Goal: Information Seeking & Learning: Learn about a topic

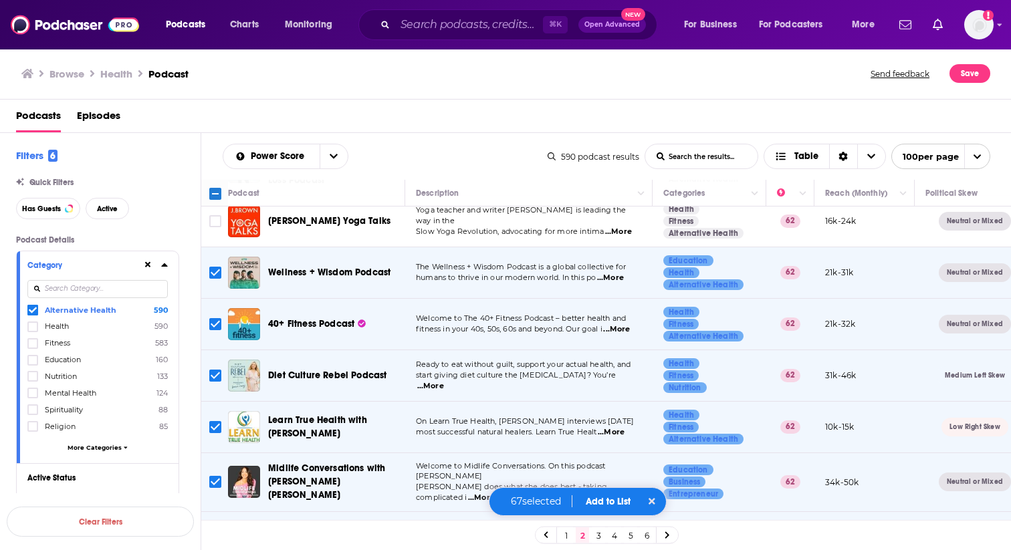
scroll to position [1831, 0]
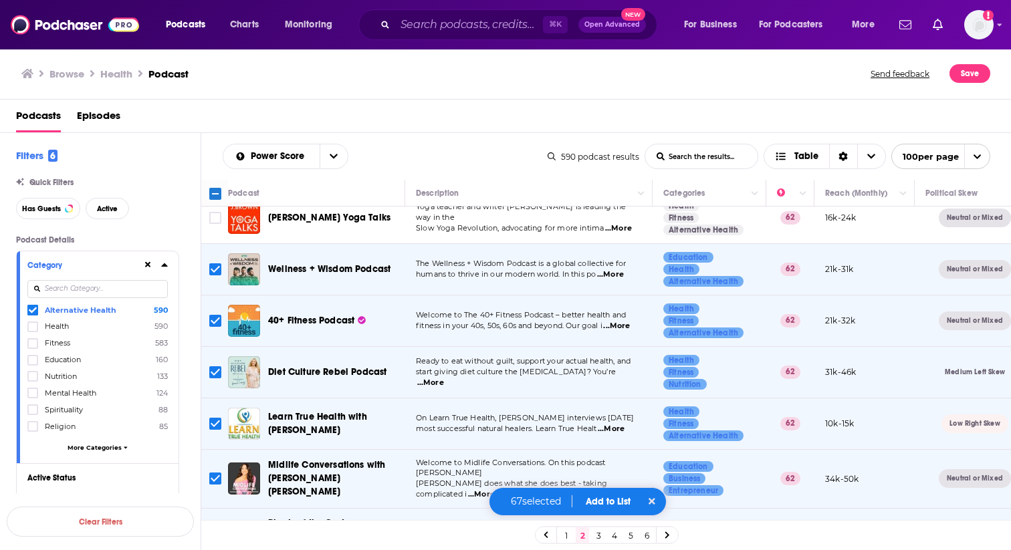
click at [617, 321] on span "...More" at bounding box center [616, 326] width 27 height 11
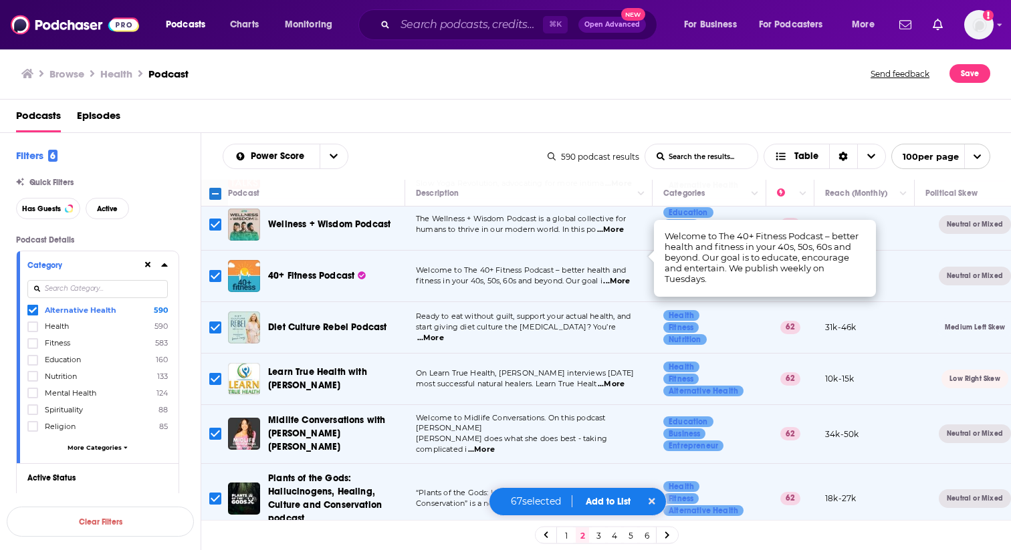
scroll to position [1881, 0]
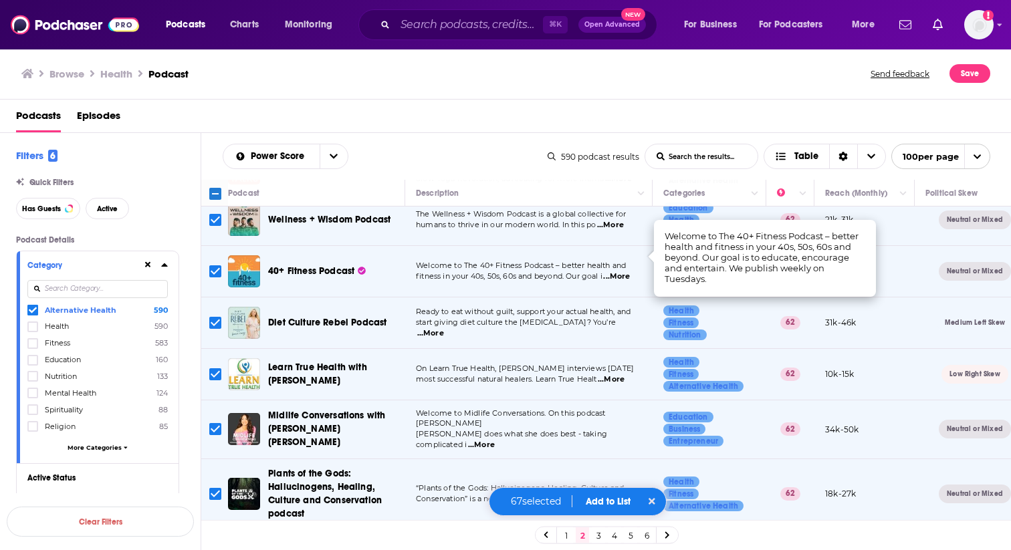
click at [444, 328] on span "...More" at bounding box center [430, 333] width 27 height 11
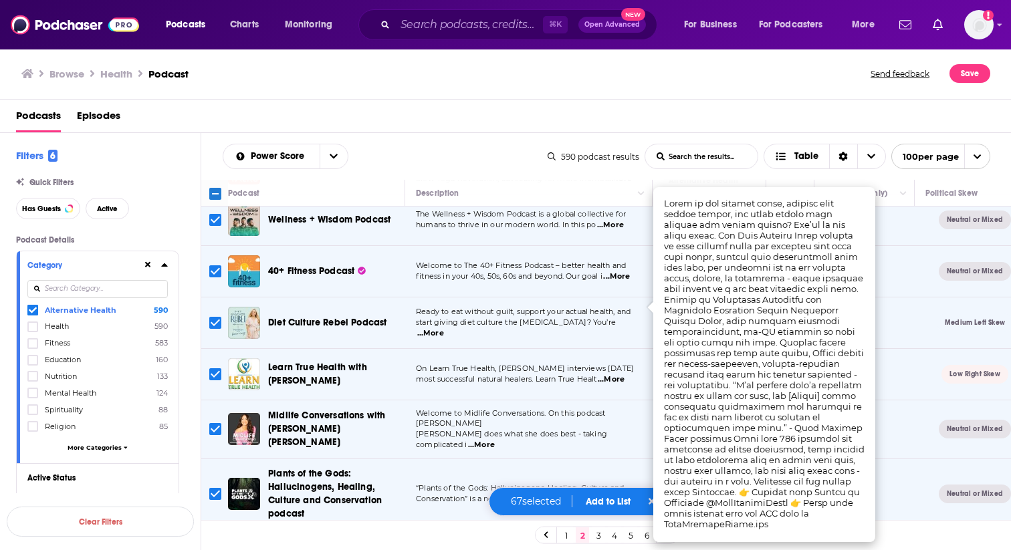
click at [621, 374] on span "...More" at bounding box center [611, 379] width 27 height 11
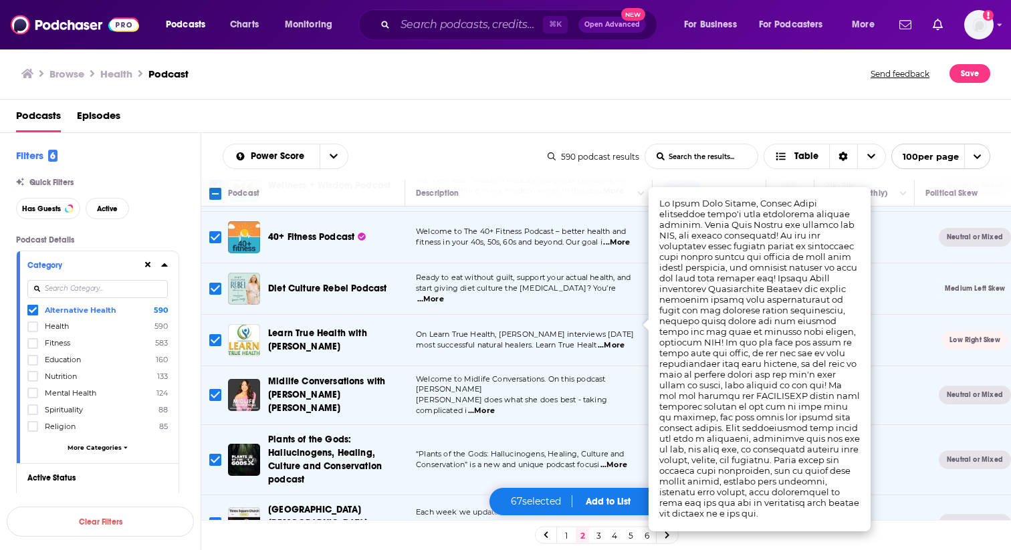
scroll to position [1919, 0]
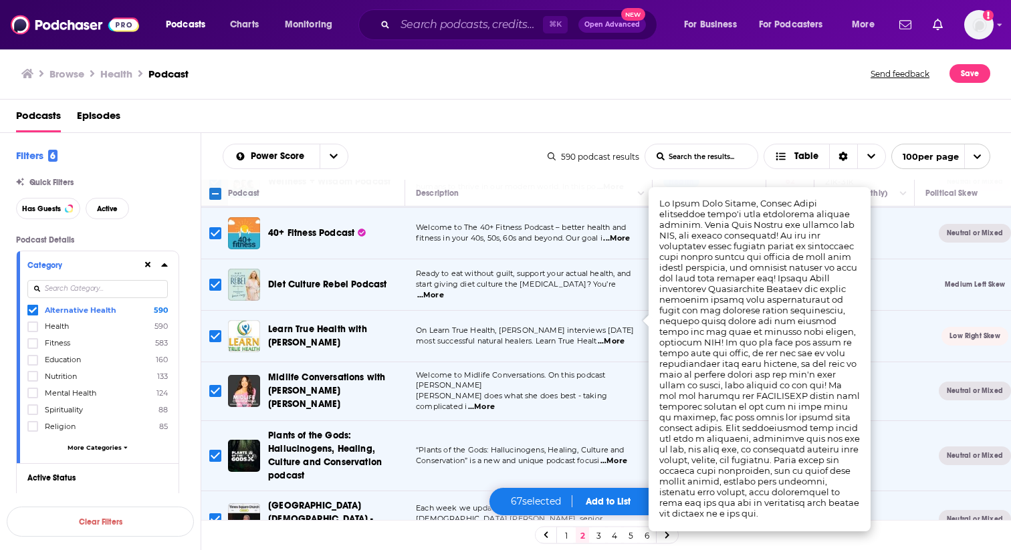
click at [495, 402] on span "...More" at bounding box center [481, 407] width 27 height 11
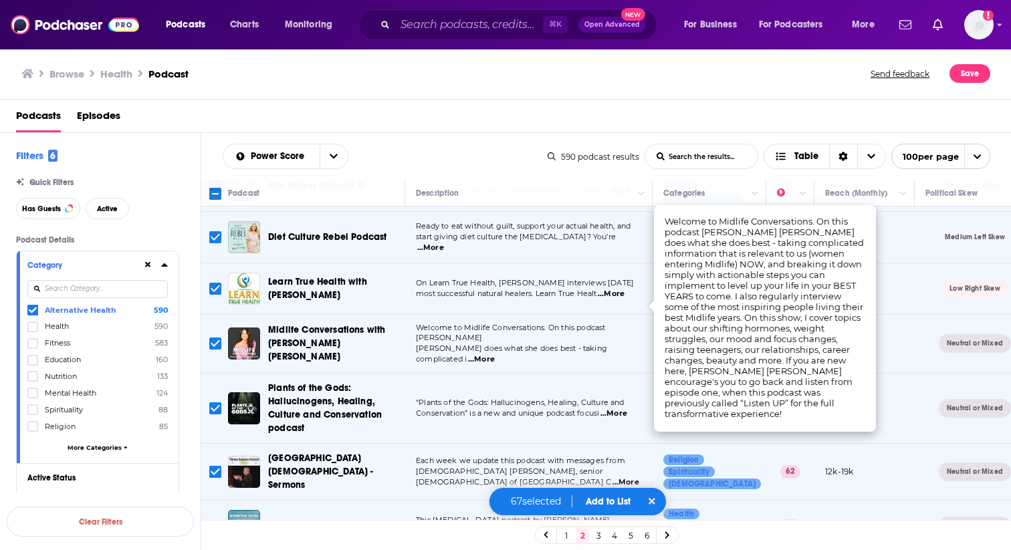
scroll to position [1986, 0]
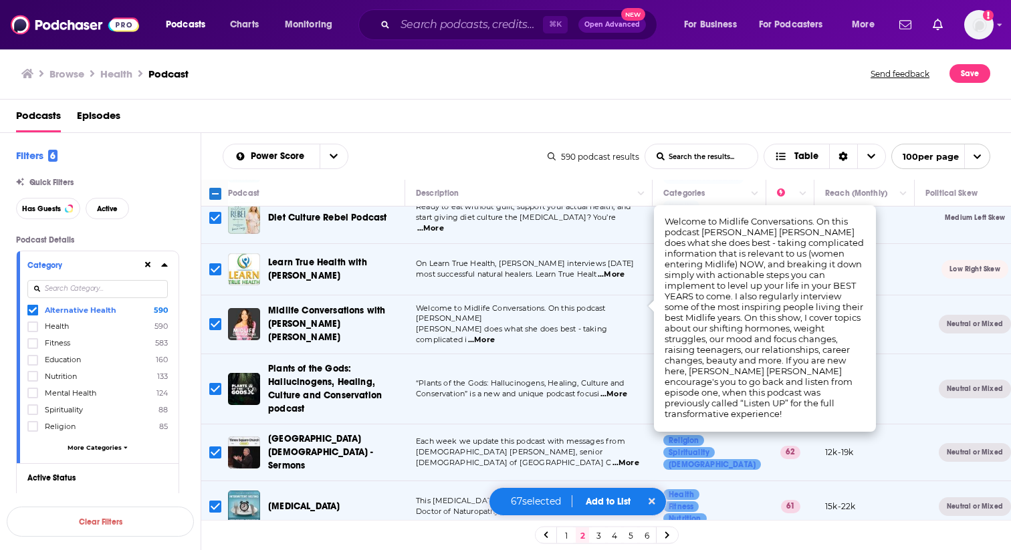
click at [615, 389] on span "...More" at bounding box center [613, 394] width 27 height 11
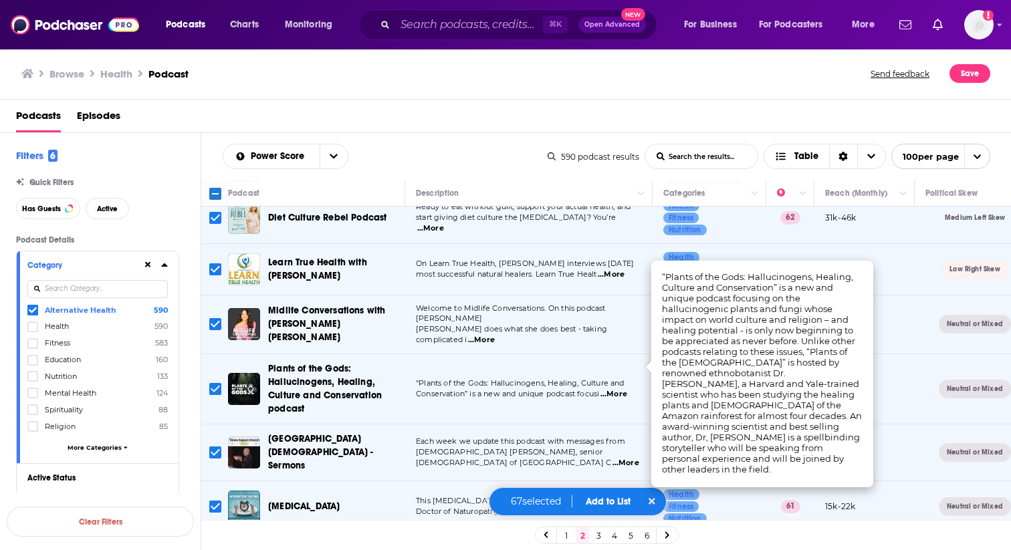
click at [215, 383] on input "Toggle select row" at bounding box center [215, 389] width 12 height 12
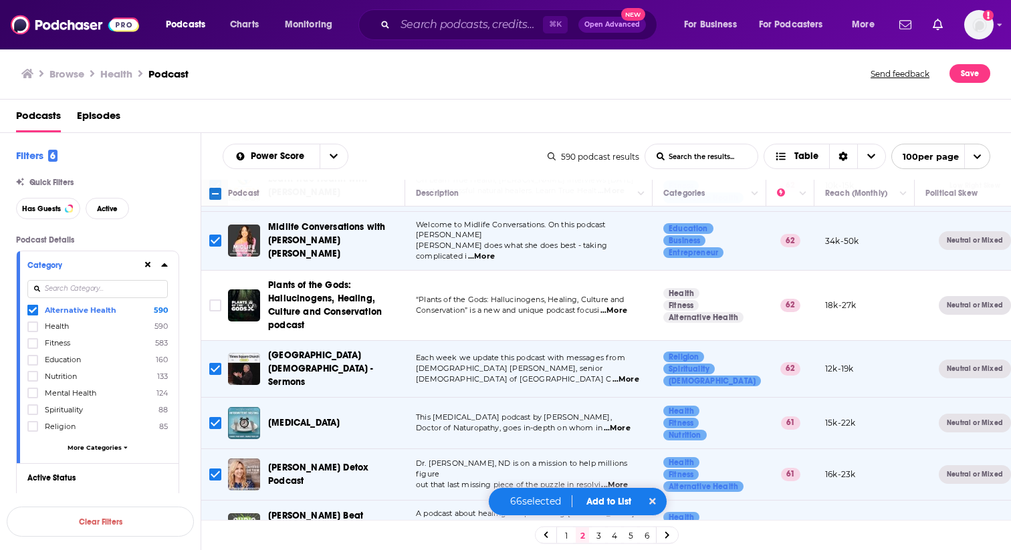
scroll to position [2075, 0]
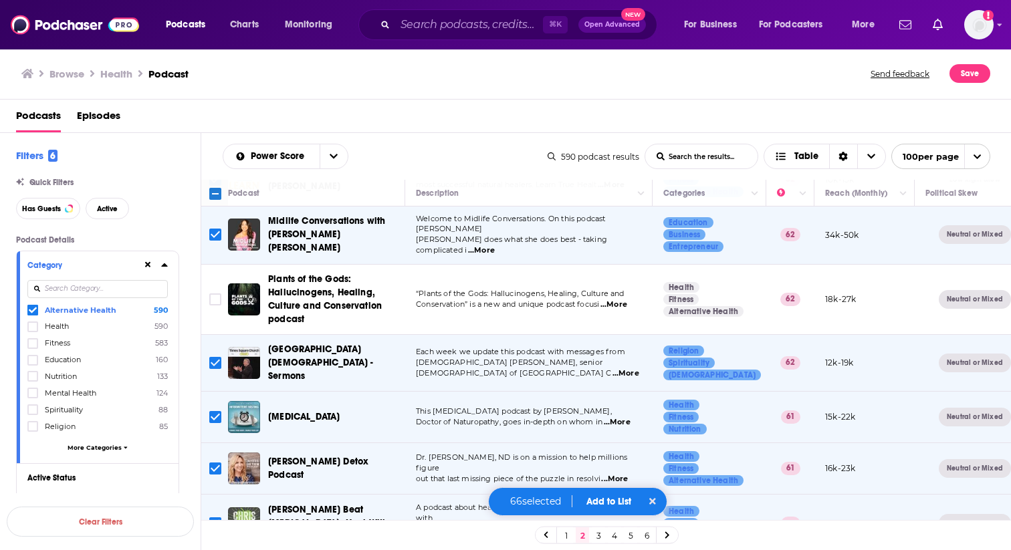
click at [215, 357] on input "Toggle select row" at bounding box center [215, 363] width 12 height 12
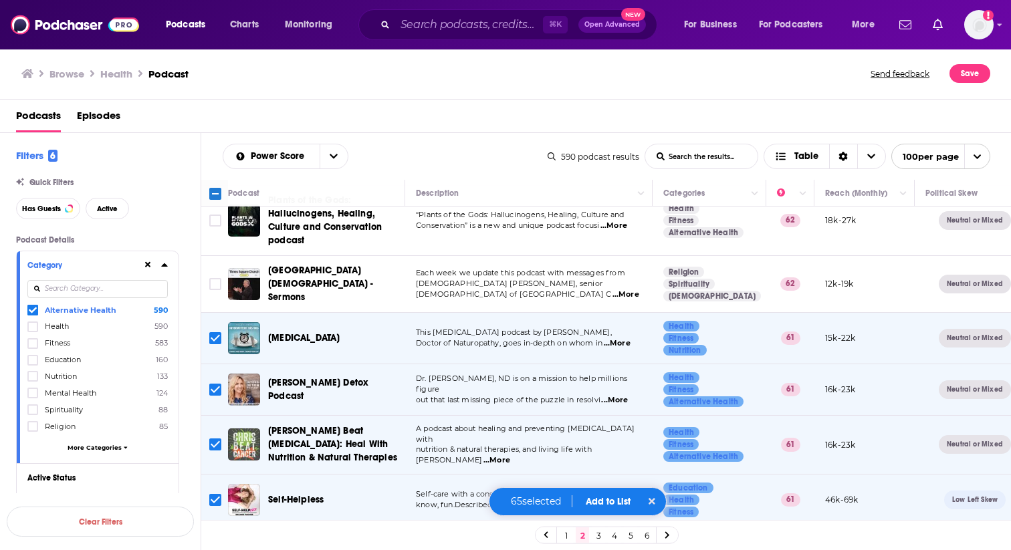
scroll to position [2156, 0]
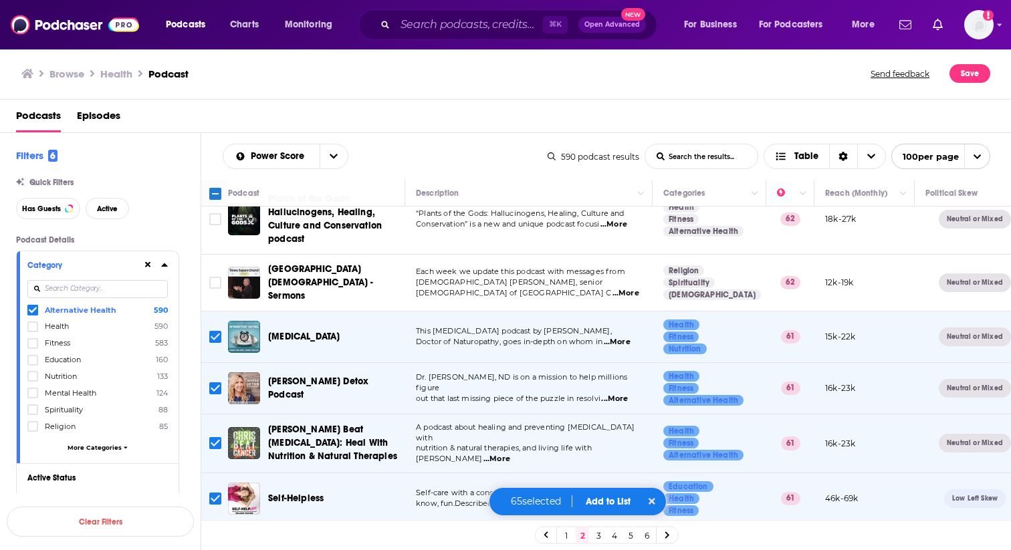
click at [213, 331] on input "Toggle select row" at bounding box center [215, 337] width 12 height 12
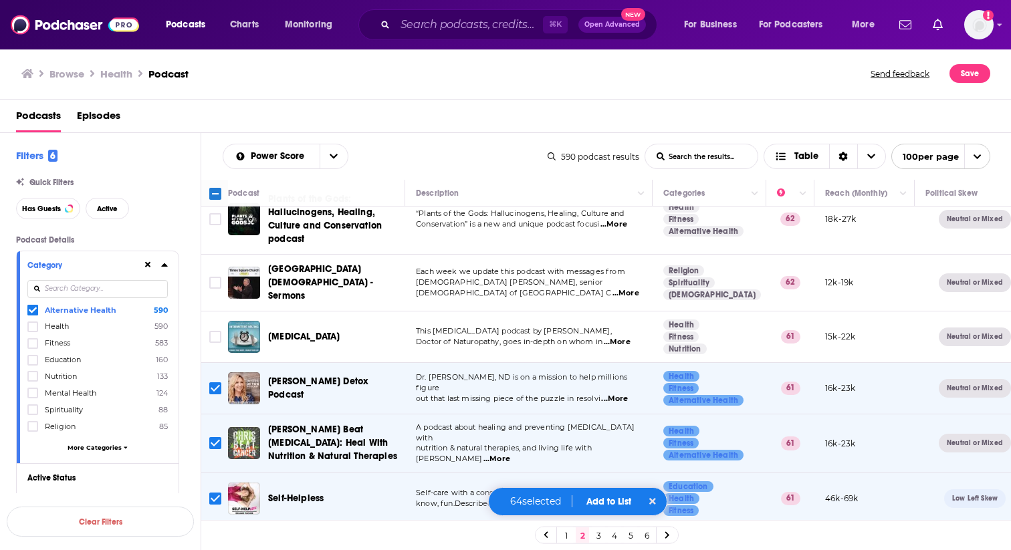
click at [623, 394] on span "...More" at bounding box center [614, 399] width 27 height 11
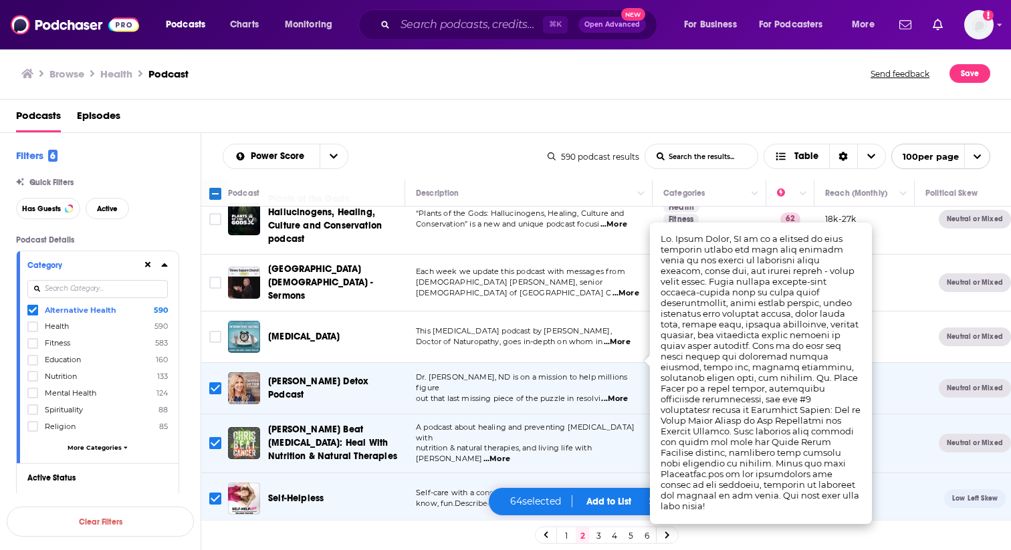
click at [215, 382] on input "Toggle select row" at bounding box center [215, 388] width 12 height 12
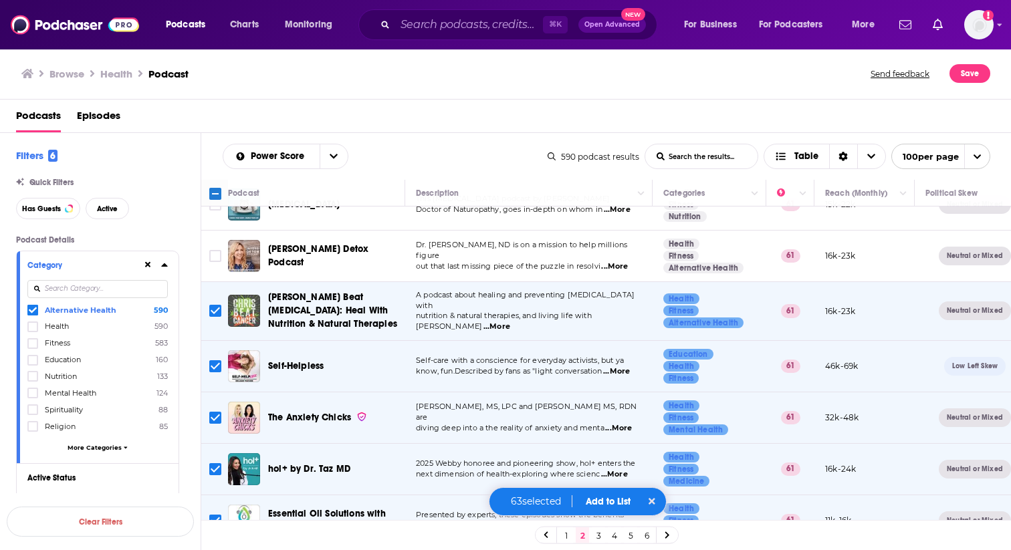
scroll to position [2294, 0]
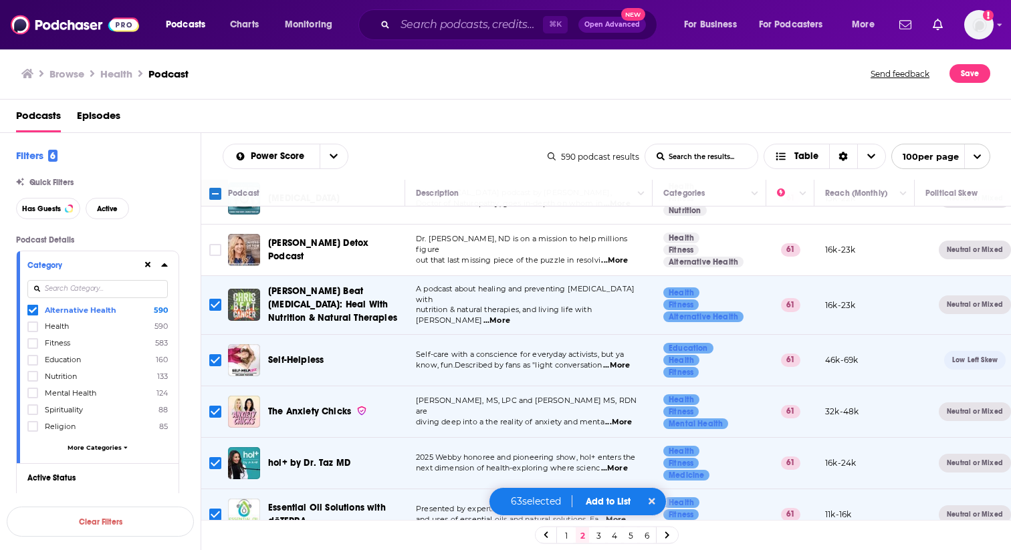
click at [510, 315] on span "...More" at bounding box center [496, 320] width 27 height 11
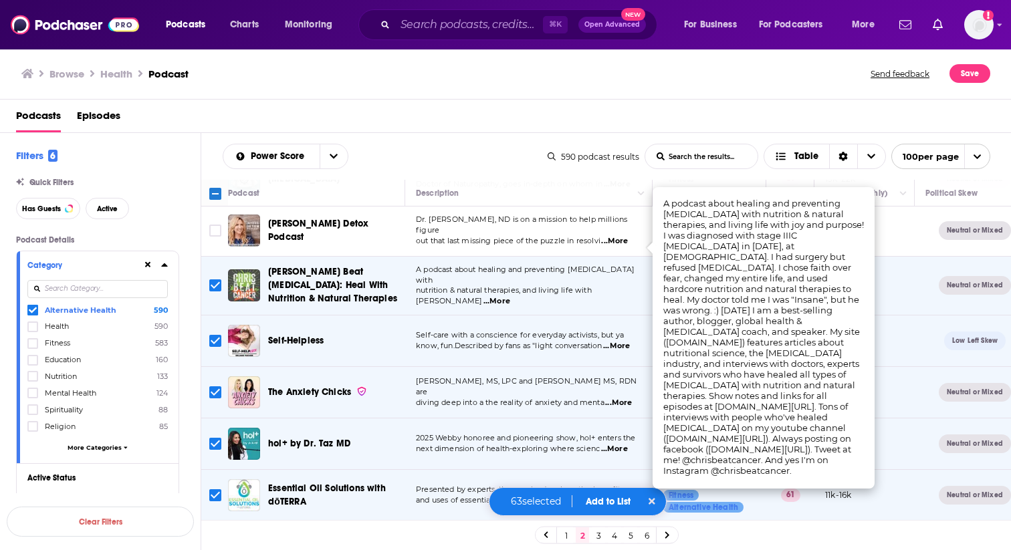
scroll to position [2324, 0]
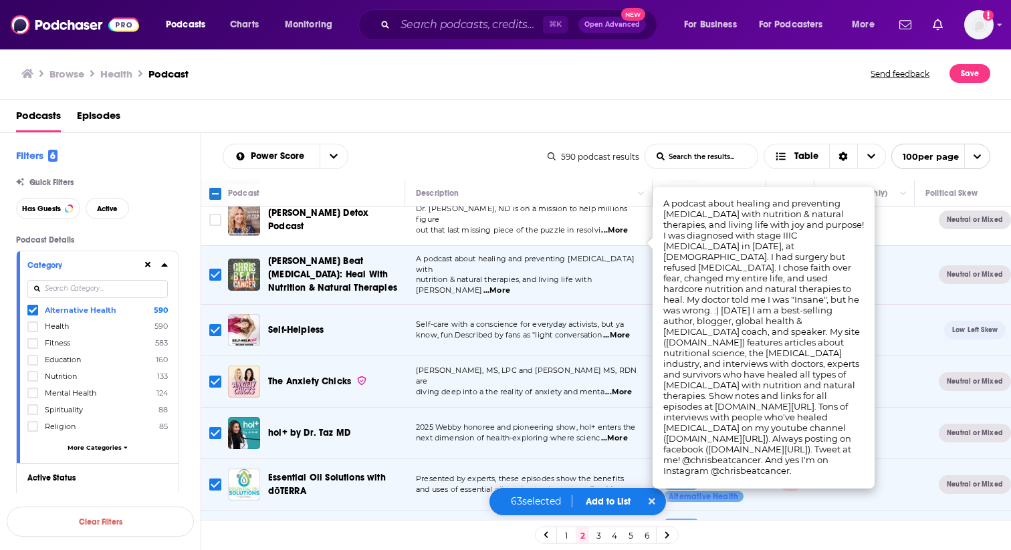
click at [215, 269] on input "Toggle select row" at bounding box center [215, 275] width 12 height 12
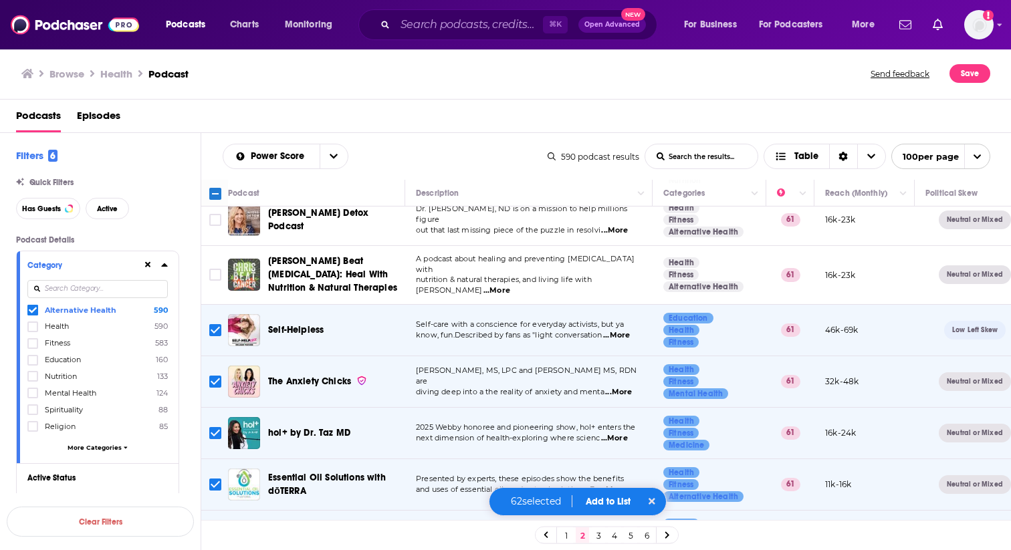
click at [626, 330] on span "...More" at bounding box center [616, 335] width 27 height 11
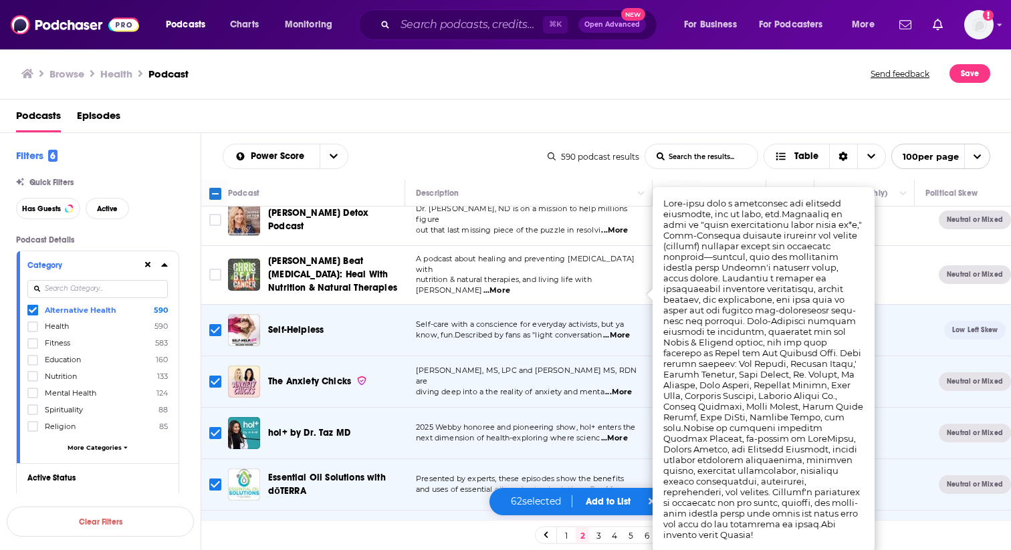
click at [213, 324] on input "Toggle select row" at bounding box center [215, 330] width 12 height 12
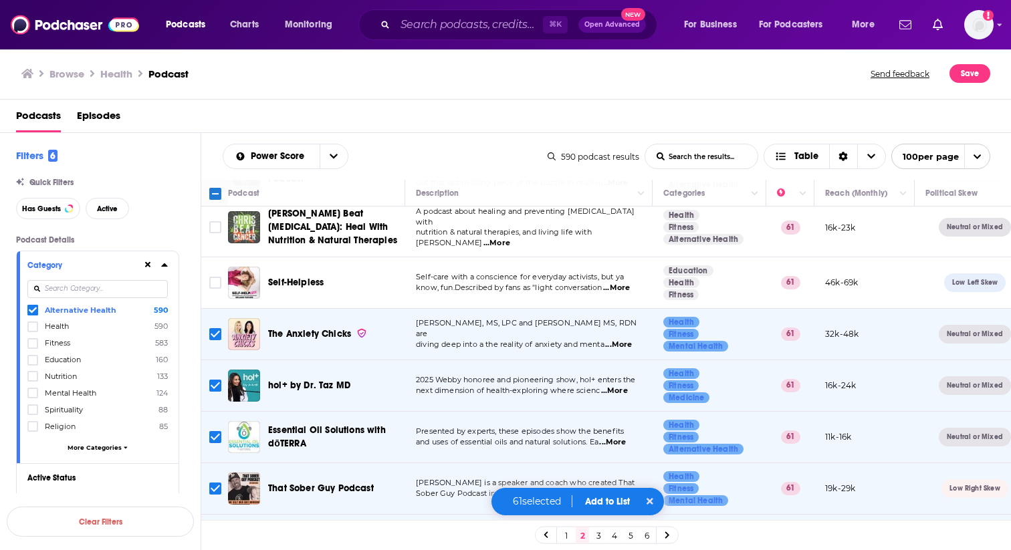
scroll to position [2372, 0]
